Goal: Find specific fact: Find specific fact

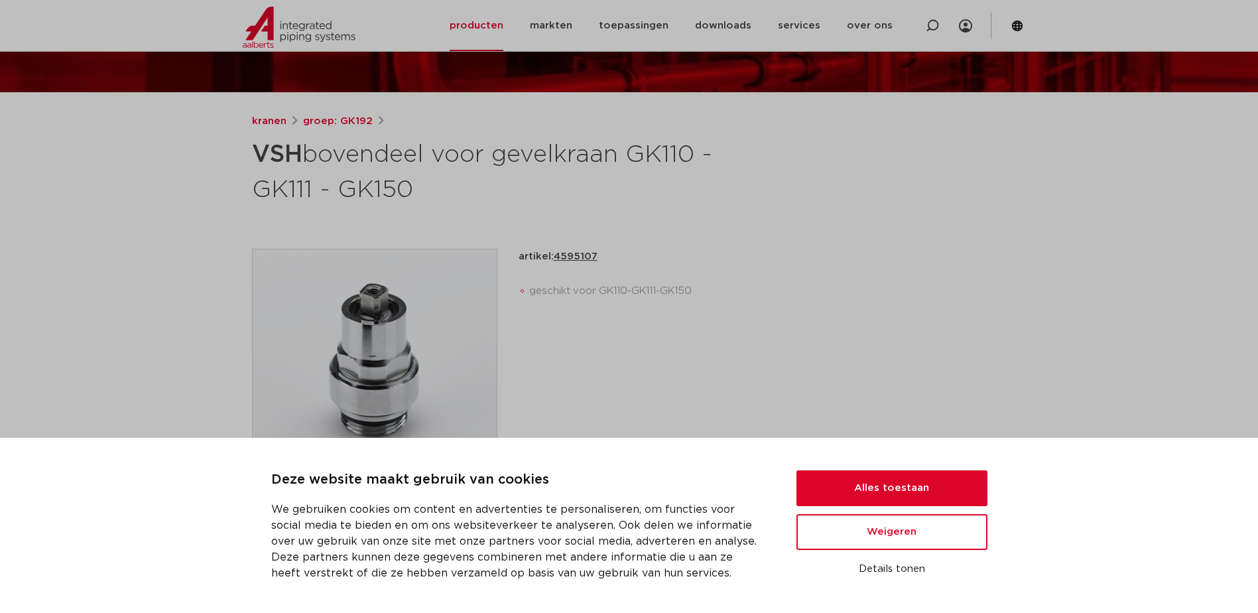
scroll to position [133, 0]
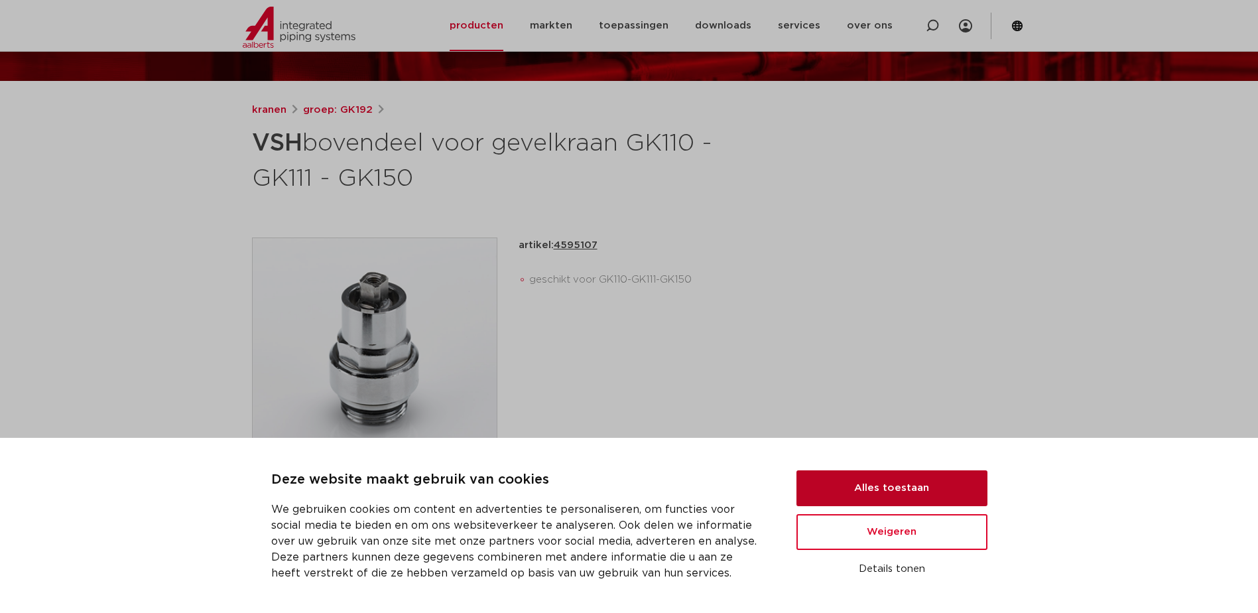
click at [824, 487] on button "Alles toestaan" at bounding box center [891, 488] width 191 height 36
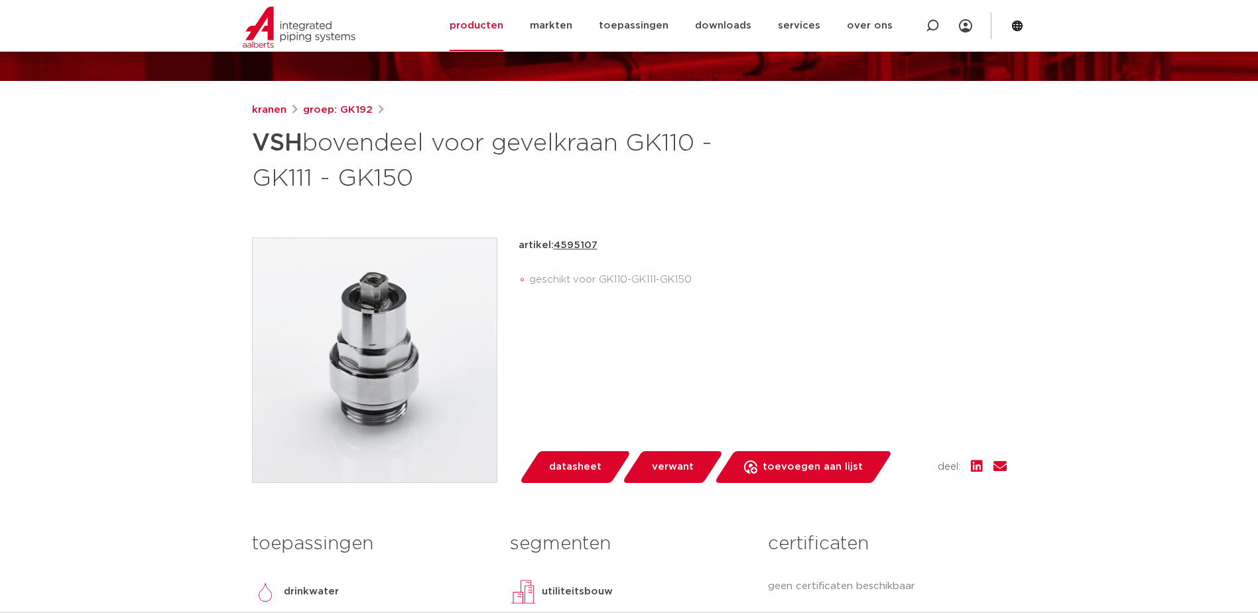
scroll to position [0, 0]
drag, startPoint x: 622, startPoint y: 255, endPoint x: 580, endPoint y: 239, distance: 45.1
click at [580, 239] on div "artikel: 4595107 geschikt voor GK110-GK111-GK150 lees meer lees minder" at bounding box center [763, 266] width 488 height 58
drag, startPoint x: 580, startPoint y: 239, endPoint x: 661, endPoint y: 259, distance: 83.3
click at [661, 259] on div "artikel: 4595107 geschikt voor GK110-GK111-GK150 lees meer lees minder" at bounding box center [763, 266] width 488 height 58
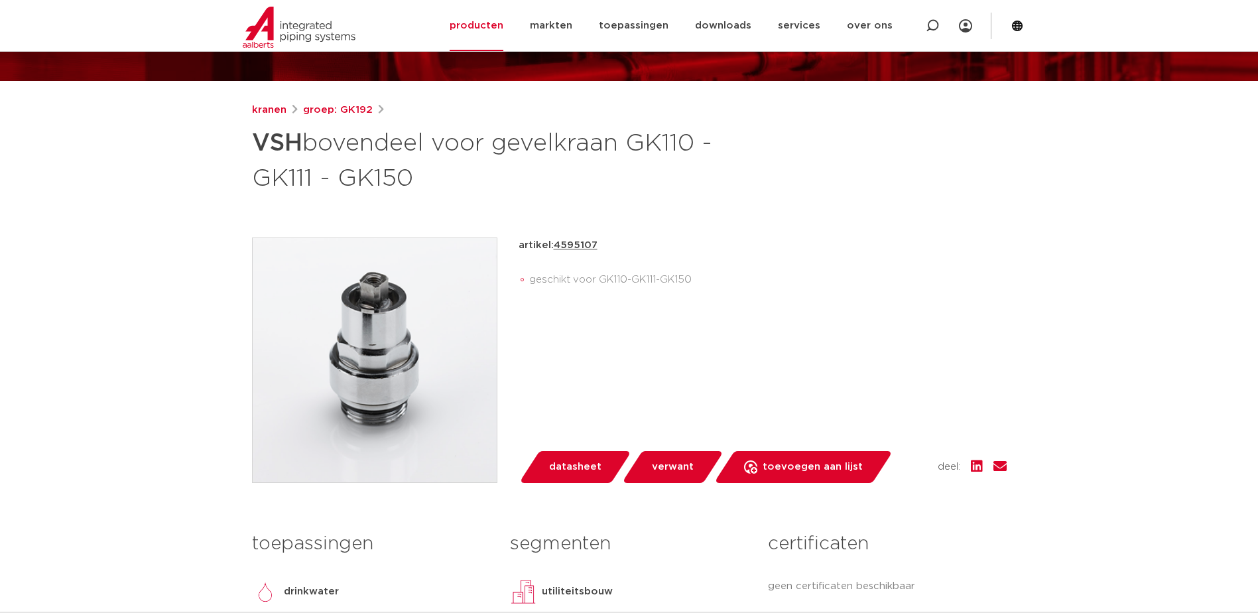
drag, startPoint x: 619, startPoint y: 240, endPoint x: 558, endPoint y: 240, distance: 61.7
click at [558, 240] on div "artikel: 4595107" at bounding box center [763, 245] width 488 height 16
copy tcxspan "4595107"
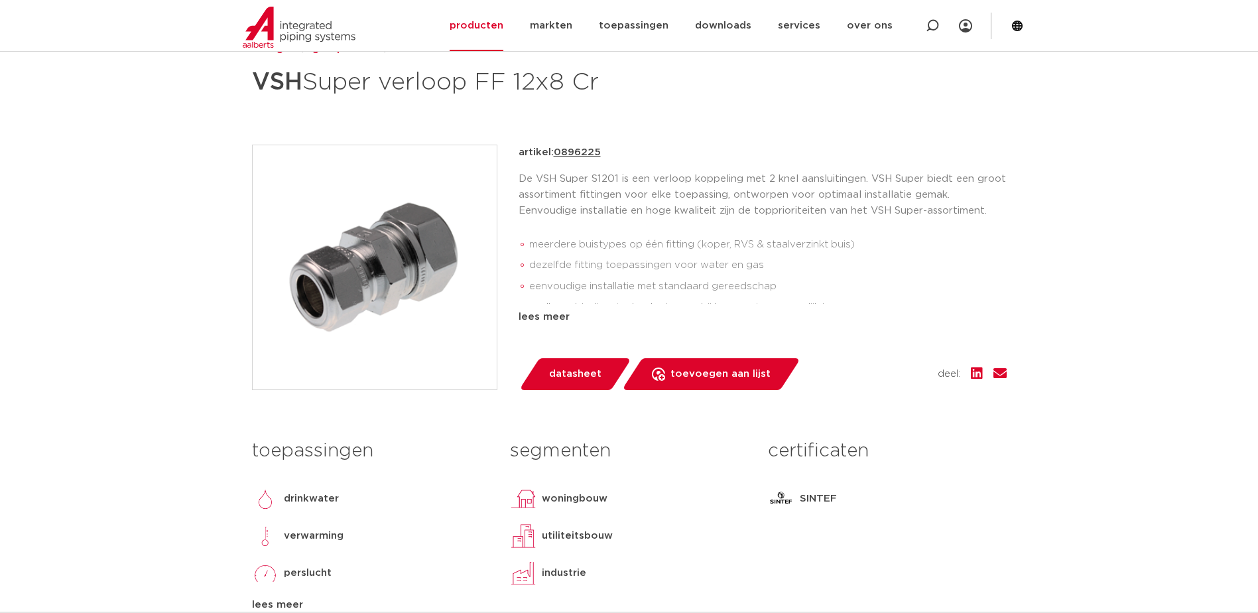
scroll to position [265, 0]
